Goal: Task Accomplishment & Management: Manage account settings

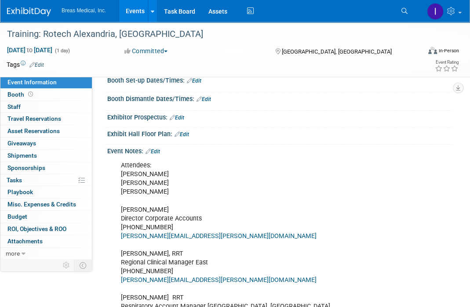
click at [131, 11] on link "Events" at bounding box center [135, 11] width 32 height 22
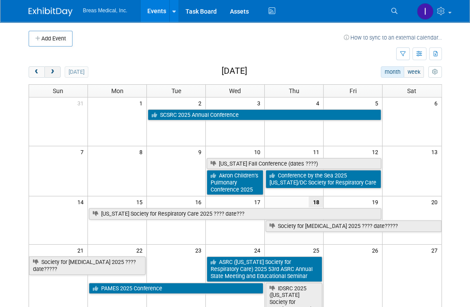
click at [53, 72] on span "next" at bounding box center [52, 72] width 7 height 6
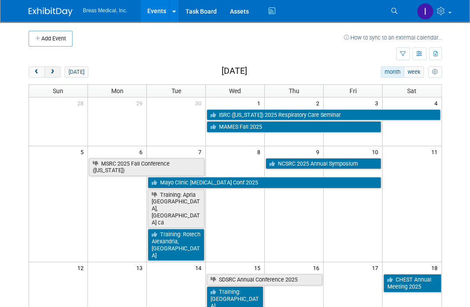
click at [54, 71] on span "next" at bounding box center [52, 72] width 7 height 6
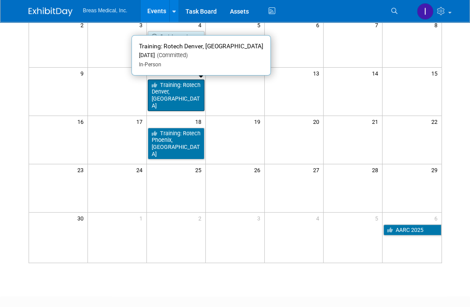
scroll to position [176, 0]
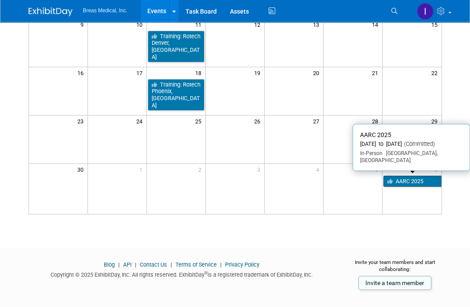
click at [410, 181] on link "AARC 2025" at bounding box center [412, 181] width 58 height 11
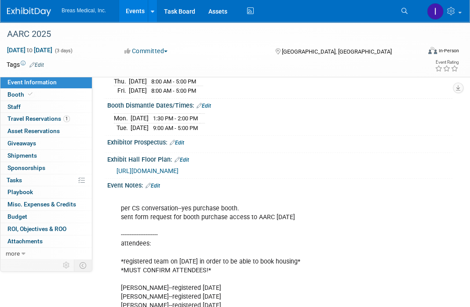
scroll to position [176, 0]
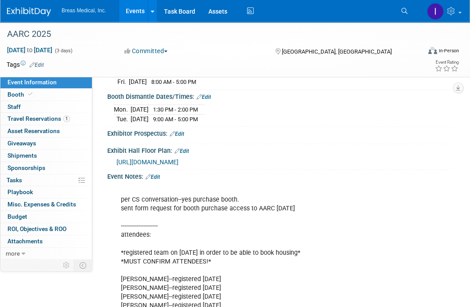
click at [160, 179] on link "Edit" at bounding box center [152, 177] width 15 height 6
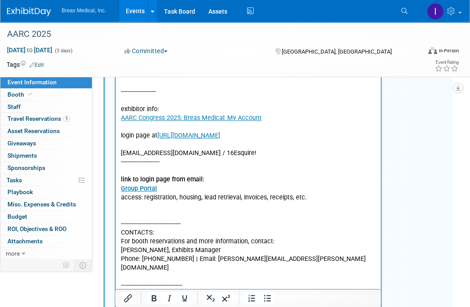
scroll to position [484, 0]
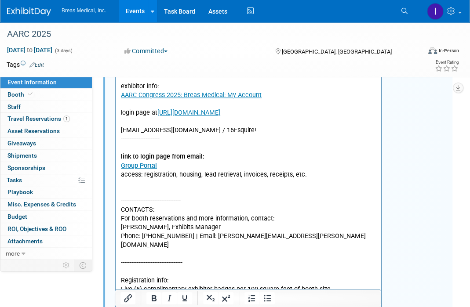
click at [248, 129] on p "per CS conversation--yes purchase booth. sent form request for booth purchase a…" at bounding box center [248, 91] width 255 height 424
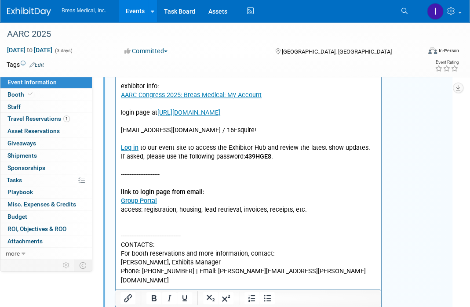
click at [142, 142] on p "Rich Text Area. Press ALT-0 for help." at bounding box center [248, 139] width 255 height 9
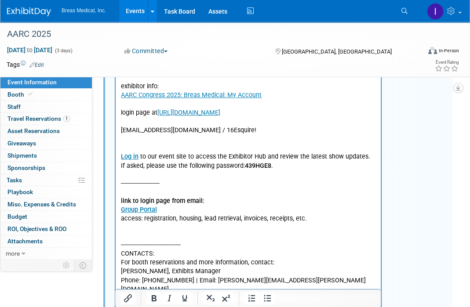
click at [142, 236] on p "---------------------- link to login page from email: Group Portal access: regi…" at bounding box center [248, 259] width 255 height 177
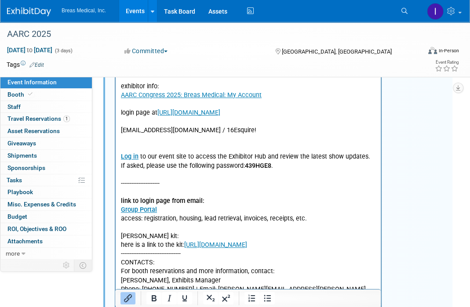
click at [375, 246] on p "here is a link to the kit: https://www.freemanco.com/store/show/landing?showID=…" at bounding box center [248, 298] width 255 height 115
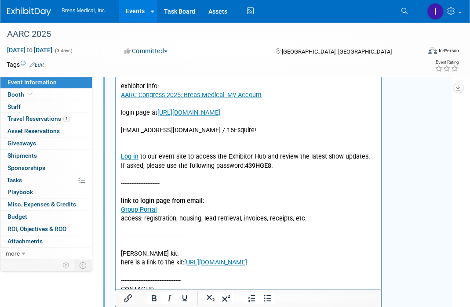
click at [139, 142] on p "Rich Text Area. Press ALT-0 for help." at bounding box center [248, 139] width 255 height 9
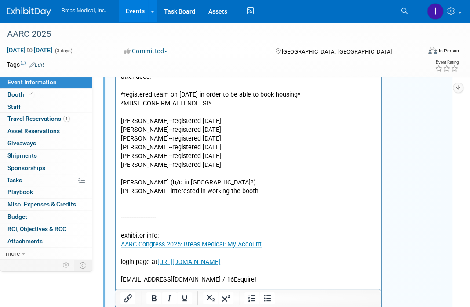
scroll to position [264, 0]
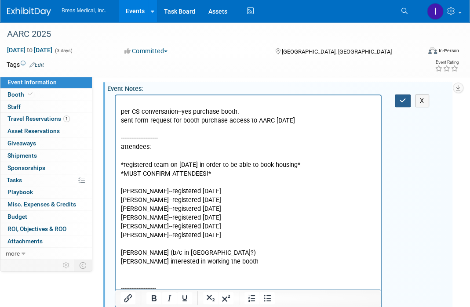
click at [401, 104] on icon "button" at bounding box center [403, 101] width 7 height 6
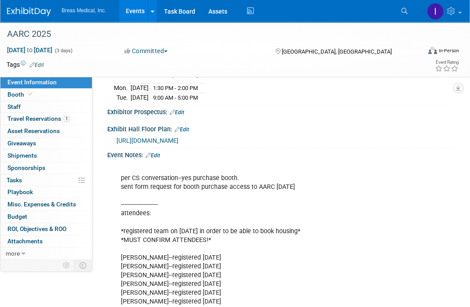
scroll to position [176, 0]
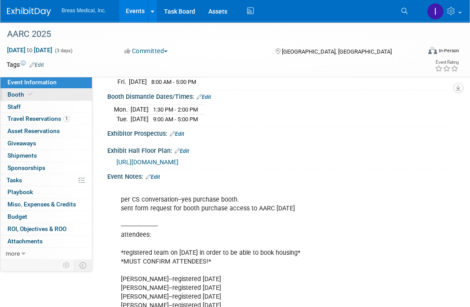
click at [11, 92] on span "Booth" at bounding box center [20, 94] width 27 height 7
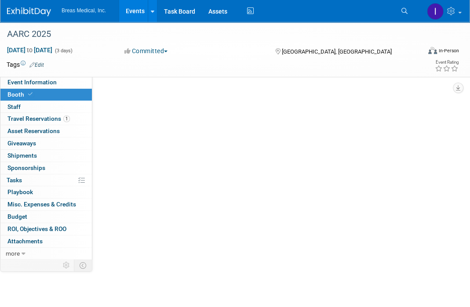
scroll to position [0, 0]
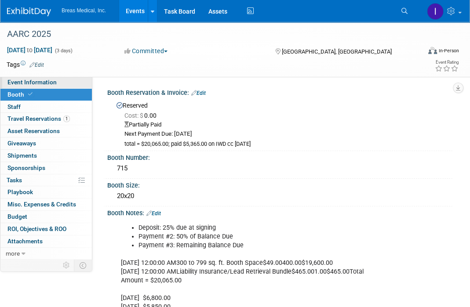
click at [32, 80] on span "Event Information" at bounding box center [31, 82] width 49 height 7
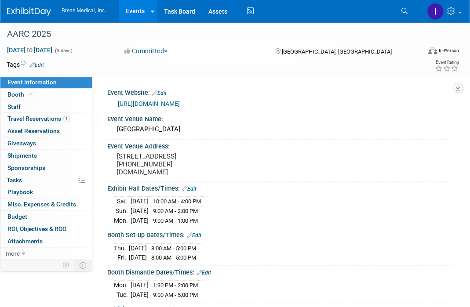
click at [167, 205] on span "10:00 AM - 4:00 PM" at bounding box center [177, 201] width 48 height 7
drag, startPoint x: 167, startPoint y: 209, endPoint x: 217, endPoint y: 207, distance: 49.7
click at [203, 207] on td "10:00 AM - 4:00 PM" at bounding box center [176, 202] width 54 height 10
copy span "10:00 AM - 4:00 PM"
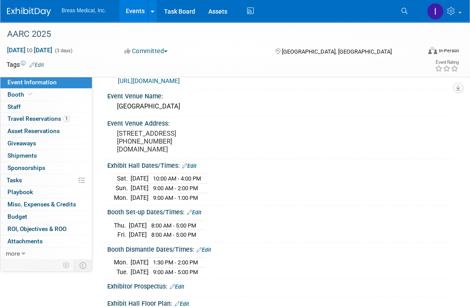
scroll to position [44, 0]
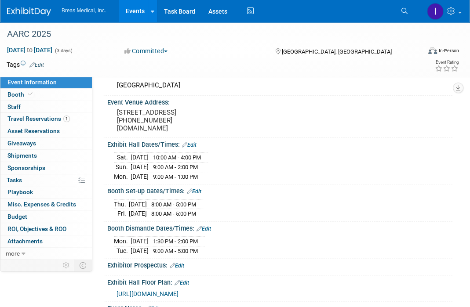
click at [210, 232] on link "Edit" at bounding box center [203, 229] width 15 height 6
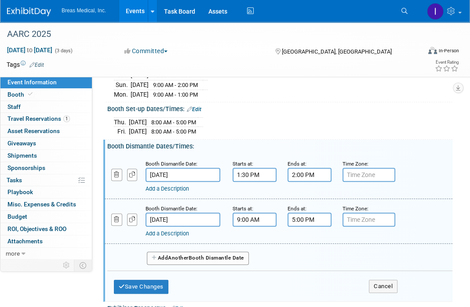
scroll to position [132, 0]
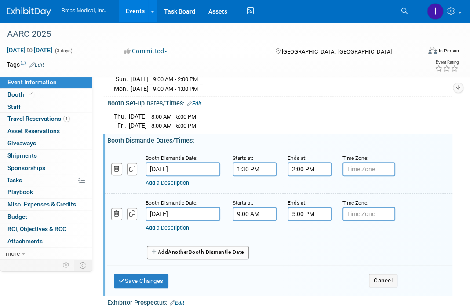
click at [296, 172] on input "2:00 PM" at bounding box center [309, 169] width 44 height 14
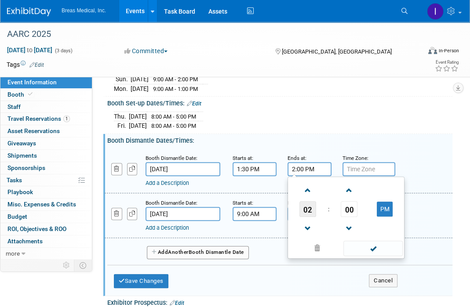
click at [305, 215] on span "02" at bounding box center [307, 209] width 17 height 16
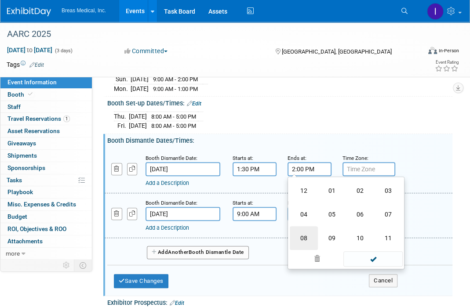
click at [303, 247] on td "08" at bounding box center [304, 238] width 28 height 24
type input "8:00 PM"
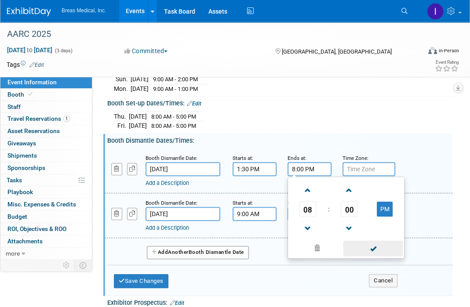
click at [382, 255] on span at bounding box center [372, 248] width 59 height 15
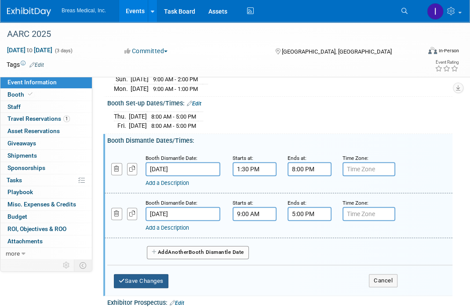
click at [150, 284] on button "Save Changes" at bounding box center [141, 281] width 55 height 14
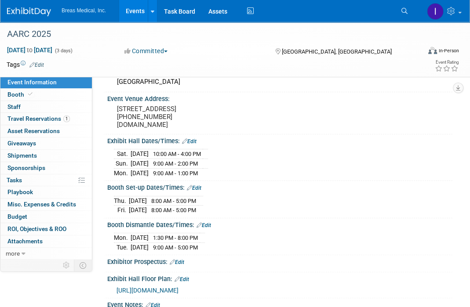
scroll to position [44, 0]
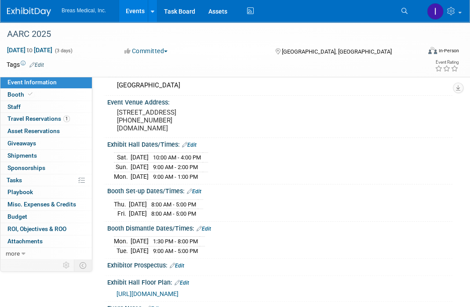
click at [196, 217] on span "8:00 AM - 5:00 PM" at bounding box center [173, 214] width 45 height 7
click at [198, 195] on link "Edit" at bounding box center [194, 192] width 15 height 6
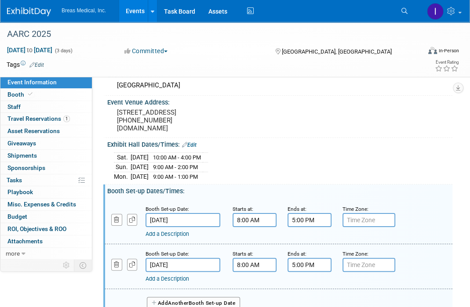
click at [298, 269] on input "5:00 PM" at bounding box center [309, 265] width 44 height 14
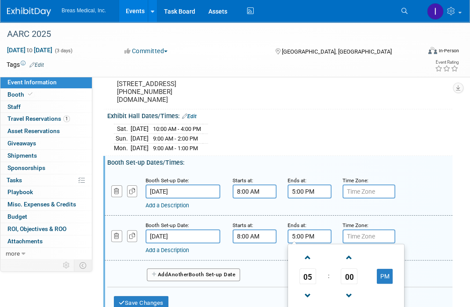
scroll to position [88, 0]
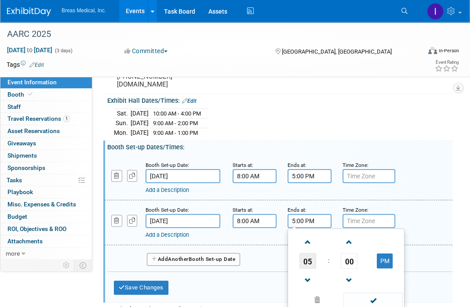
click at [309, 268] on span "05" at bounding box center [307, 261] width 17 height 16
drag, startPoint x: 304, startPoint y: 290, endPoint x: 292, endPoint y: 289, distance: 11.5
click at [304, 290] on td "08" at bounding box center [304, 290] width 28 height 24
type input "8:00 PM"
click at [378, 302] on span at bounding box center [372, 300] width 59 height 15
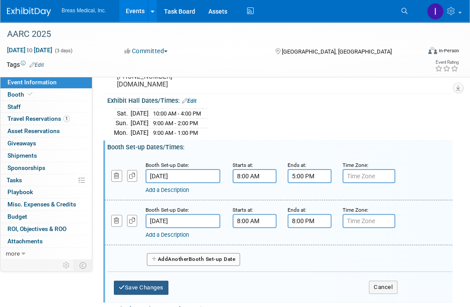
click at [145, 291] on button "Save Changes" at bounding box center [141, 288] width 55 height 14
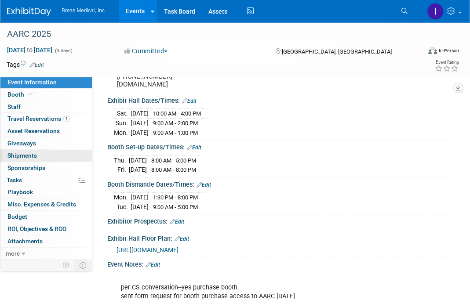
click at [19, 155] on span "Shipments 0" at bounding box center [21, 155] width 29 height 7
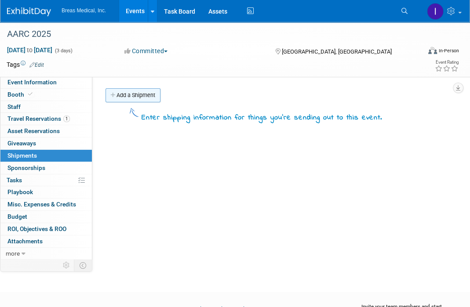
click at [133, 94] on link "Add a Shipment" at bounding box center [132, 95] width 55 height 14
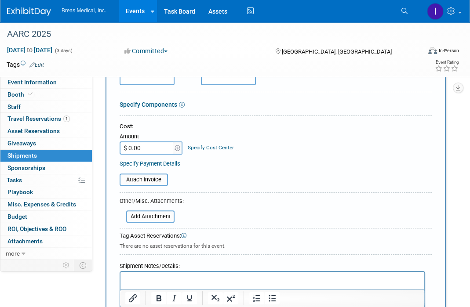
scroll to position [132, 0]
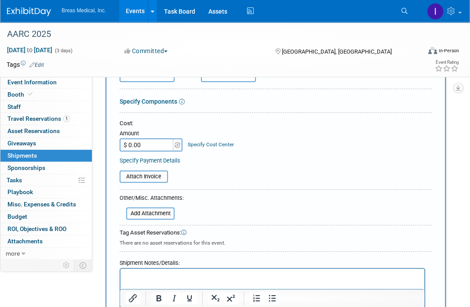
type input "Advance Warehouse IN"
click at [157, 277] on p "Rich Text Area. Press ALT-0 for help." at bounding box center [273, 277] width 294 height 9
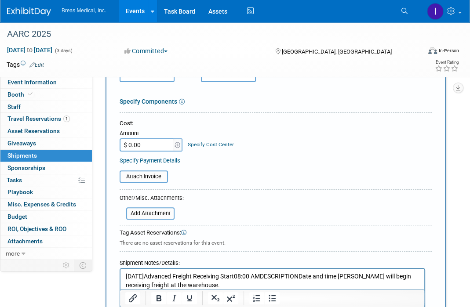
click at [158, 276] on p "Tue - 11/04 Advanced Freight Receiving Start08:00 AMDESCRIPTIONDate and time Fr…" at bounding box center [273, 281] width 294 height 17
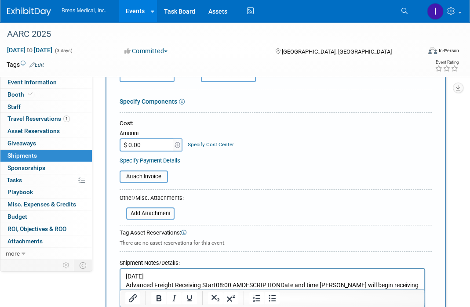
click at [216, 283] on p "Advanced Freight Receiving Start08:00 AMDESCRIPTIONDate and time Freeman will b…" at bounding box center [273, 289] width 294 height 17
click at [244, 286] on p "Advanced Freight Receiving Start 08:00 AMDESCRIPTIONDate and time Freeman will …" at bounding box center [273, 289] width 294 height 17
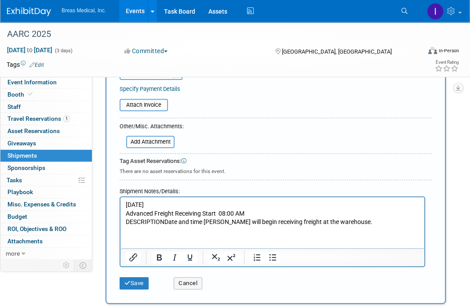
scroll to position [226, 0]
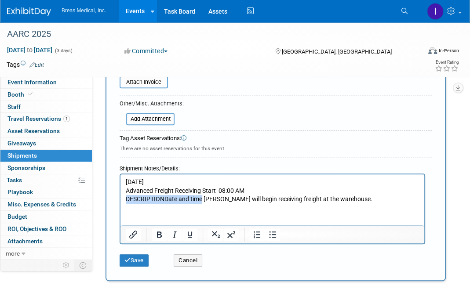
drag, startPoint x: 203, startPoint y: 198, endPoint x: 122, endPoint y: 196, distance: 80.9
click at [122, 196] on html "Tue - 11/04 Advanced Freight Receiving Start 08:00 AM DESCRIPTIONDate and time …" at bounding box center [272, 189] width 304 height 29
click at [138, 204] on html "Tue - 11/04 Advanced Freight Receiving Start 08:00 AM Freeman will begin receiv…" at bounding box center [272, 189] width 304 height 29
click at [180, 180] on p "Tue - 11/04" at bounding box center [273, 182] width 294 height 9
drag, startPoint x: 287, startPoint y: 200, endPoint x: 281, endPoint y: 200, distance: 5.3
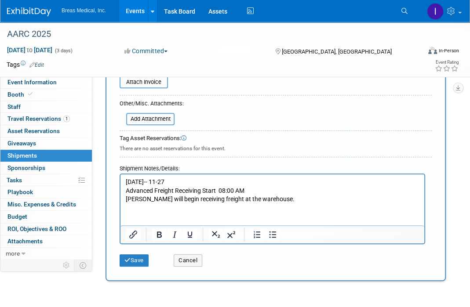
click at [281, 200] on p "Freeman will begin receiving freight at the warehouse." at bounding box center [273, 199] width 294 height 9
drag, startPoint x: 161, startPoint y: 200, endPoint x: 203, endPoint y: 200, distance: 41.8
click at [203, 200] on p "Freeman will begin receiving freight at the warehouse." at bounding box center [273, 199] width 294 height 9
click at [135, 257] on button "Save" at bounding box center [134, 261] width 29 height 12
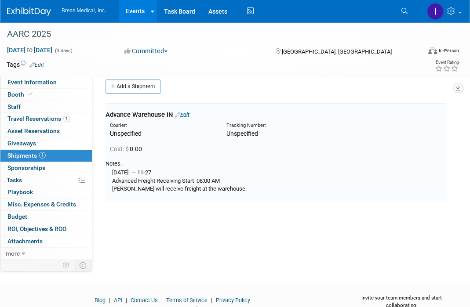
scroll to position [0, 0]
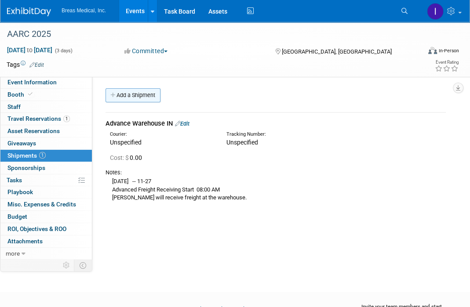
click at [131, 94] on link "Add a Shipment" at bounding box center [132, 95] width 55 height 14
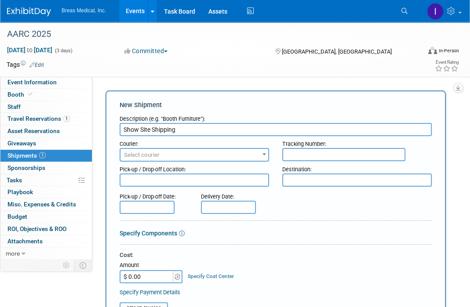
scroll to position [176, 0]
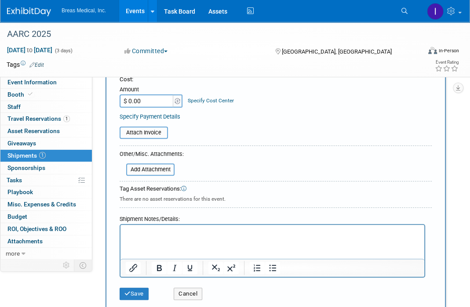
type input "Show Site Shipping"
click at [144, 229] on p "Rich Text Area. Press ALT-0 for help." at bounding box center [273, 233] width 294 height 9
click at [158, 234] on p "Thu - 12/04Show-site Freight Receiving Start" at bounding box center [273, 233] width 294 height 9
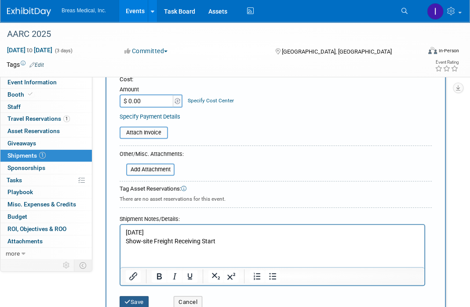
click at [141, 300] on button "Save" at bounding box center [134, 302] width 29 height 12
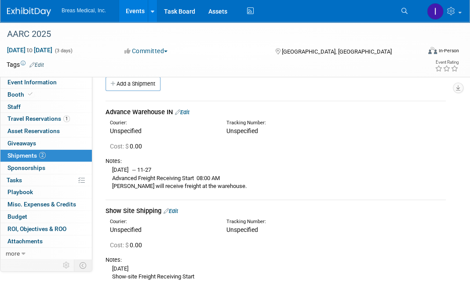
scroll to position [2, 0]
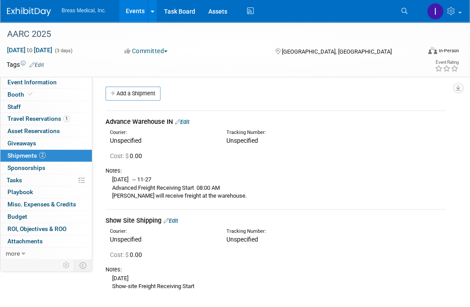
click at [188, 122] on link "Edit" at bounding box center [182, 122] width 15 height 7
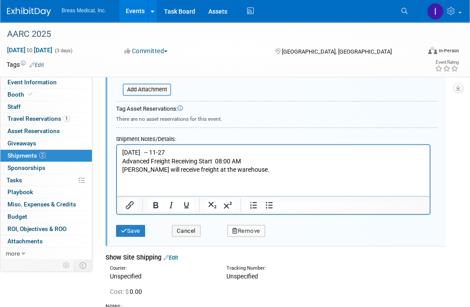
scroll to position [276, 0]
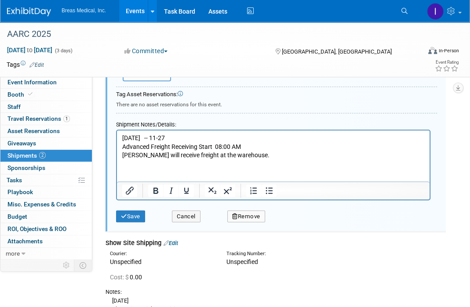
click at [271, 155] on p "Tue - 11/04 -- 11-27 Advanced Freight Receiving Start 08:00 AM Freeman will rec…" at bounding box center [273, 147] width 302 height 26
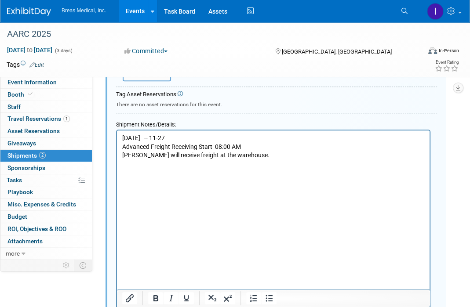
scroll to position [343, 0]
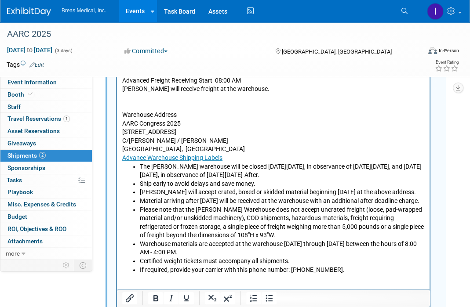
click at [239, 156] on p "Advance Warehouse Shipping Labels" at bounding box center [273, 157] width 302 height 9
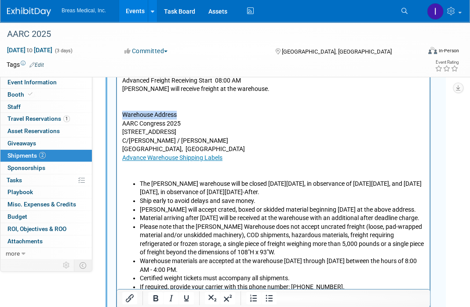
drag, startPoint x: 122, startPoint y: 113, endPoint x: 185, endPoint y: 118, distance: 63.5
click at [185, 118] on p "Warehouse Address" at bounding box center [273, 114] width 302 height 9
click at [156, 301] on icon "Bold" at bounding box center [155, 298] width 5 height 6
click at [252, 141] on p "C/O SAIA / Freeman" at bounding box center [273, 140] width 302 height 9
click at [167, 201] on li "Ship early to avoid delays and save money." at bounding box center [282, 200] width 285 height 9
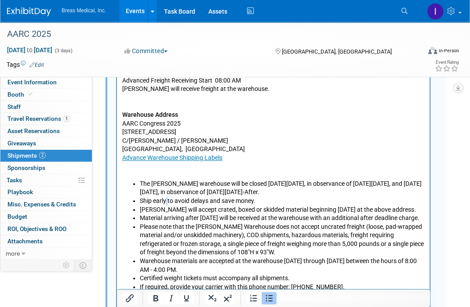
click at [167, 201] on li "Ship early to avoid delays and save money." at bounding box center [282, 200] width 285 height 9
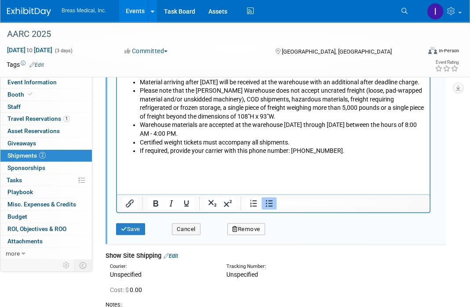
scroll to position [484, 0]
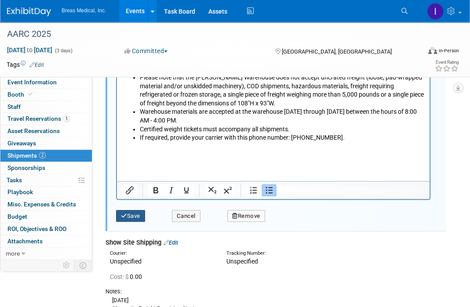
click at [130, 215] on button "Save" at bounding box center [130, 216] width 29 height 12
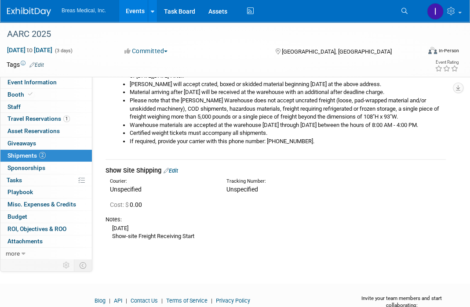
scroll to position [257, 0]
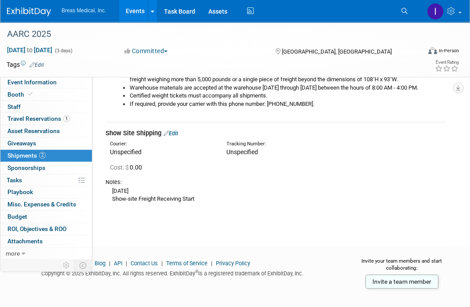
click at [175, 129] on div "Show Site Shipping Edit" at bounding box center [275, 133] width 340 height 9
click at [175, 133] on link "Edit" at bounding box center [171, 133] width 15 height 7
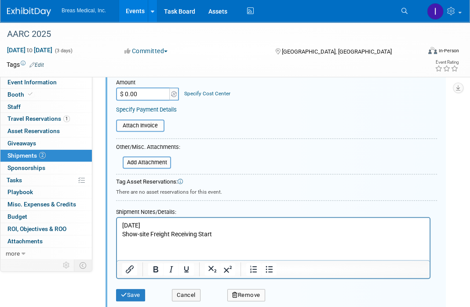
scroll to position [499, 0]
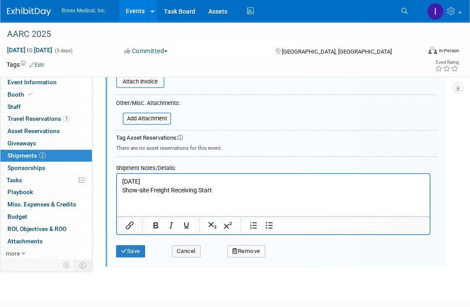
click at [244, 194] on p "Thu - 12/04 Show-site Freight Receiving Start" at bounding box center [273, 186] width 302 height 17
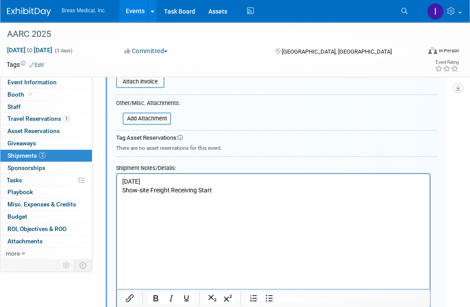
scroll to position [531, 0]
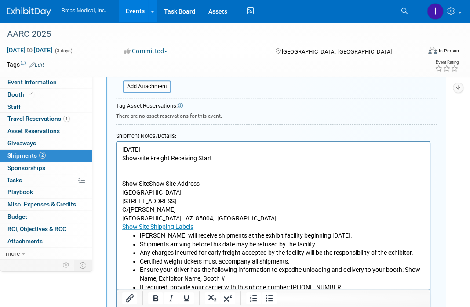
click at [227, 225] on p "Show Site Shipping Labels" at bounding box center [273, 227] width 302 height 9
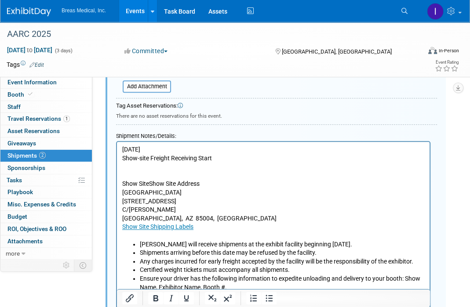
click at [185, 182] on p "Show SiteShow Site Address" at bounding box center [273, 184] width 302 height 9
click at [149, 185] on p "Show SiteShow Site Address" at bounding box center [273, 184] width 302 height 9
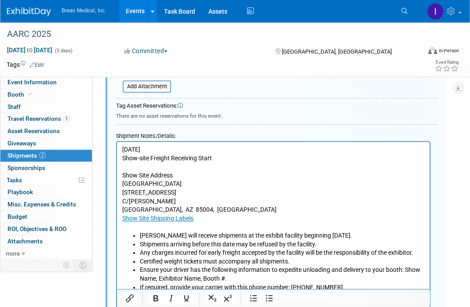
click at [154, 175] on p "Show Site Address" at bounding box center [273, 175] width 302 height 9
click at [234, 190] on p "100 N 3rd St" at bounding box center [273, 193] width 302 height 9
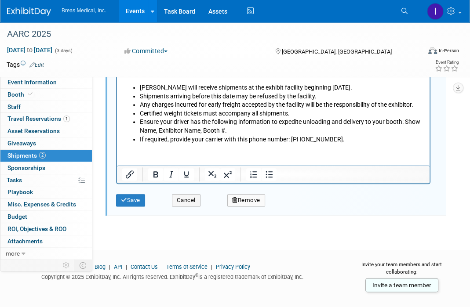
scroll to position [681, 0]
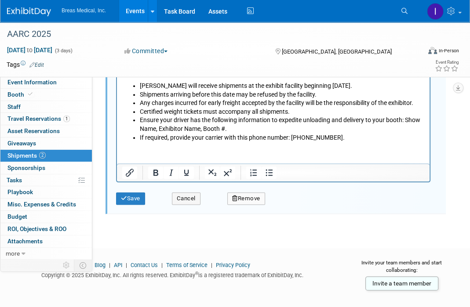
click at [183, 142] on html "Thu - 12/04 Show-site Freight Receiving Start Show Site Address Phoenix Convent…" at bounding box center [273, 68] width 313 height 150
click at [178, 142] on html "Thu - 12/04 Show-site Freight Receiving Start Show Site Address Phoenix Convent…" at bounding box center [273, 68] width 313 height 150
click at [372, 132] on li "Ensure your driver has the following information to expedite unloading and deli…" at bounding box center [282, 124] width 285 height 17
click at [372, 139] on li "If required, provide your carrier with this phone number: (888) 508-5054." at bounding box center [282, 138] width 285 height 9
click at [135, 198] on button "Save" at bounding box center [130, 199] width 29 height 12
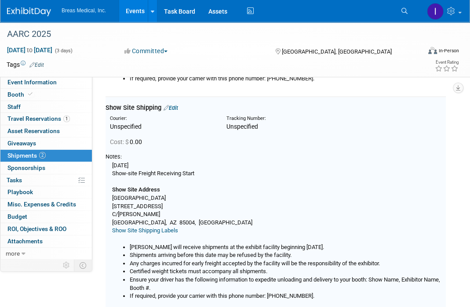
scroll to position [280, 0]
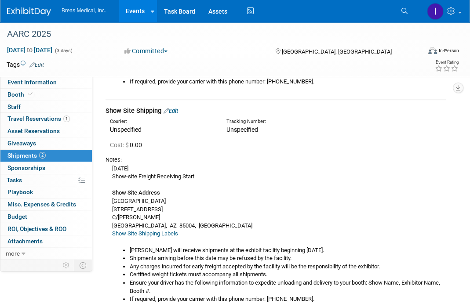
click at [285, 212] on div "Thu - 12/04 Show-site Freight Receiving Start Show Site Address Phoenix Convent…" at bounding box center [275, 234] width 340 height 140
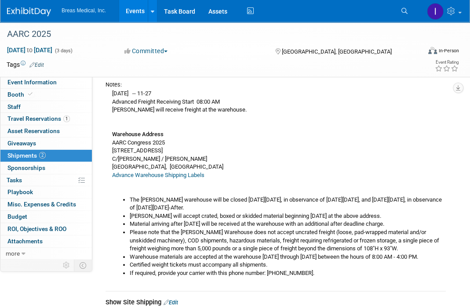
scroll to position [132, 0]
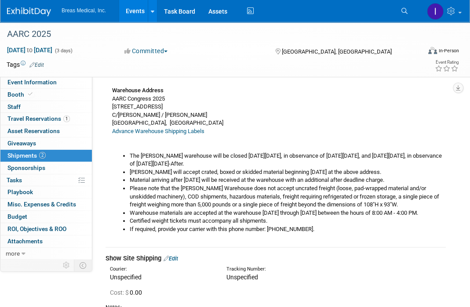
click at [295, 136] on div "Tue - 11/04 -- 11-27 Advanced Freight Receiving Start 08:00 AM Freeman will rec…" at bounding box center [275, 139] width 340 height 189
click at [31, 80] on span "Event Information" at bounding box center [31, 82] width 49 height 7
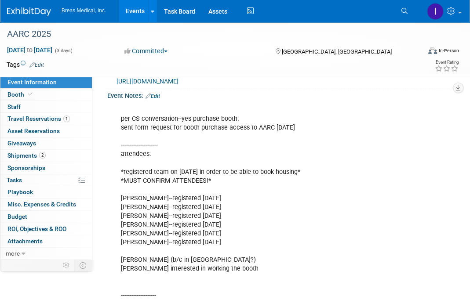
scroll to position [308, 0]
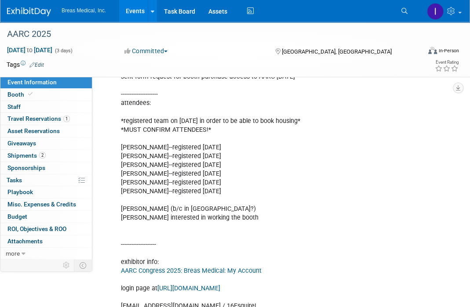
click at [347, 52] on div "Phoenix, AZ" at bounding box center [325, 51] width 102 height 11
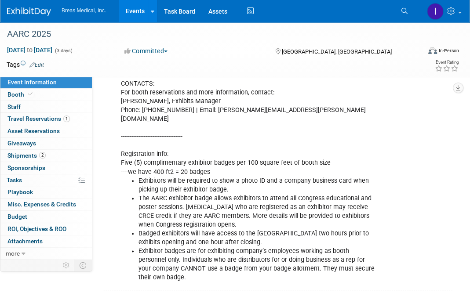
scroll to position [683, 0]
